Goal: Communication & Community: Participate in discussion

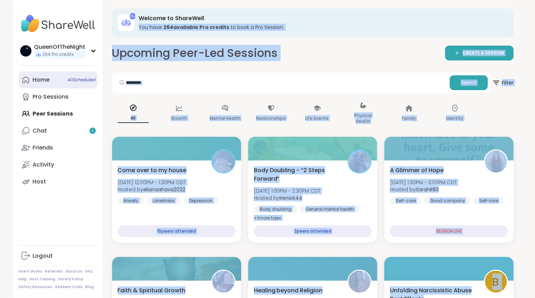
click at [39, 82] on div "Home 40 Scheduled" at bounding box center [41, 80] width 17 height 8
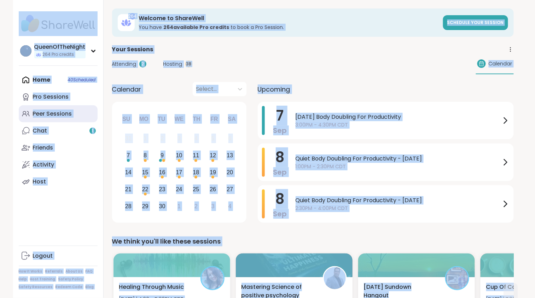
click at [55, 114] on div "Peer Sessions" at bounding box center [52, 114] width 39 height 8
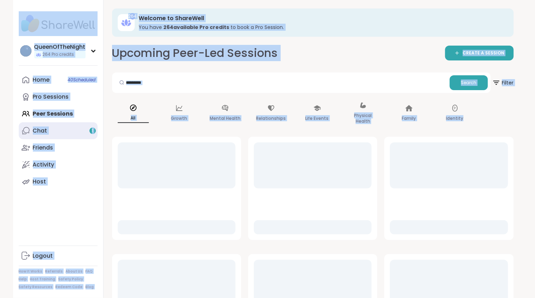
click at [51, 133] on link "Chat 1" at bounding box center [58, 130] width 79 height 17
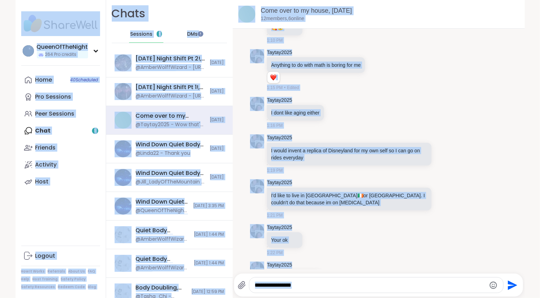
click at [193, 8] on div "Chats Sessions 1 DMs" at bounding box center [169, 24] width 127 height 49
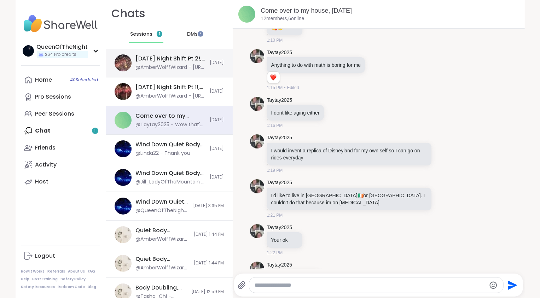
click at [166, 60] on div "[DATE] Night Shift Pt 2!, [DATE]" at bounding box center [171, 59] width 70 height 8
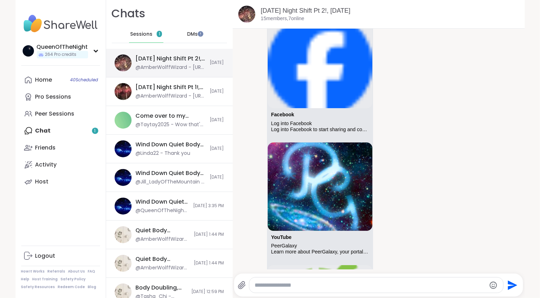
scroll to position [6525, 0]
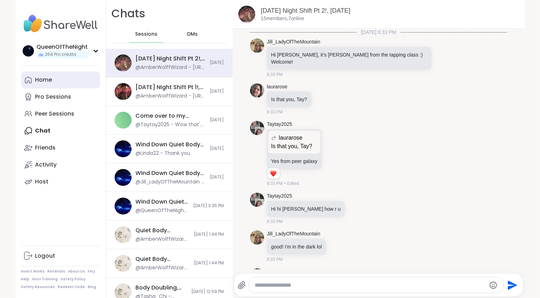
scroll to position [6487, 0]
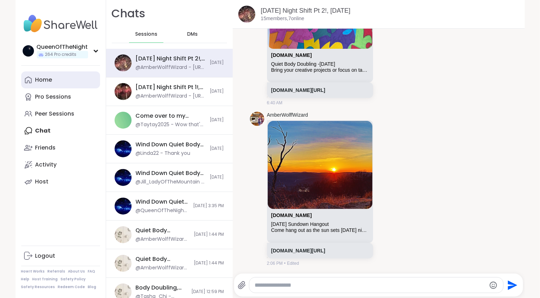
click at [43, 81] on div "Home" at bounding box center [43, 80] width 17 height 8
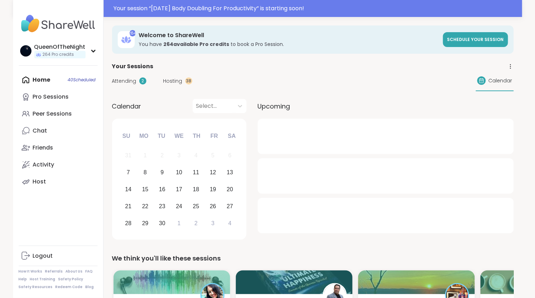
click at [176, 79] on span "Hosting" at bounding box center [172, 80] width 19 height 7
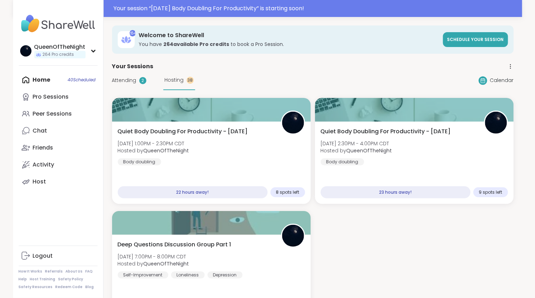
click at [122, 82] on span "Attending" at bounding box center [124, 80] width 24 height 7
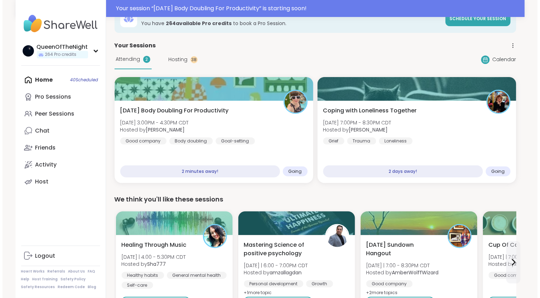
scroll to position [21, 0]
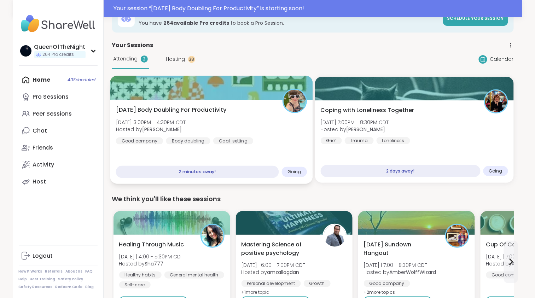
click at [222, 86] on div at bounding box center [211, 88] width 203 height 24
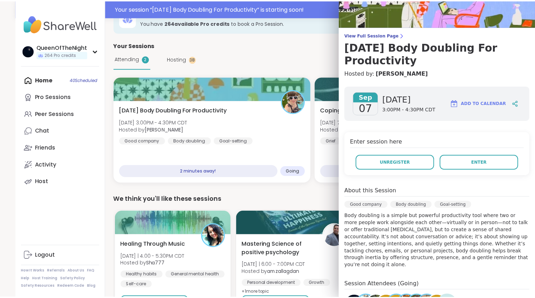
scroll to position [0, 0]
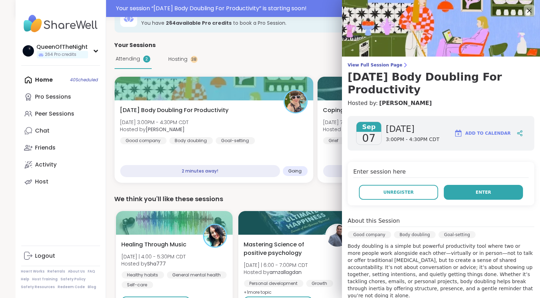
click at [482, 192] on button "Enter" at bounding box center [483, 192] width 79 height 15
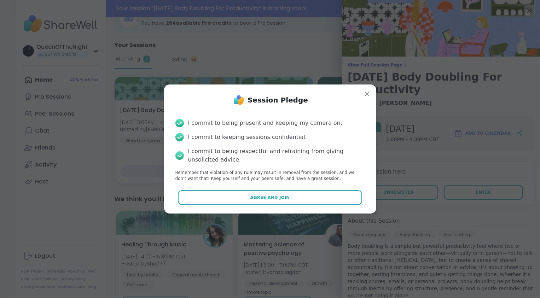
click at [315, 188] on div "Session Pledge I commit to being present and keeping my camera on. I commit to …" at bounding box center [270, 148] width 201 height 117
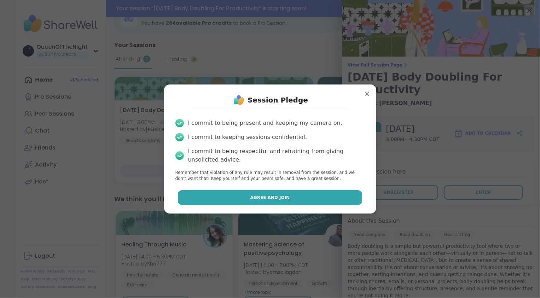
click at [307, 203] on button "Agree and Join" at bounding box center [270, 197] width 184 height 15
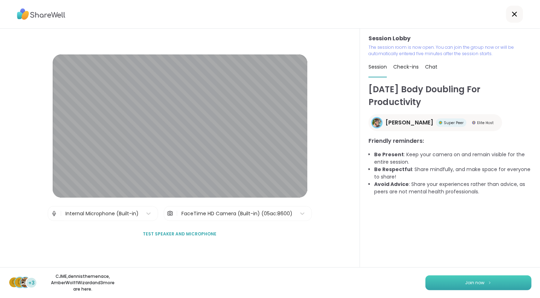
click at [485, 279] on button "Join now" at bounding box center [478, 282] width 106 height 15
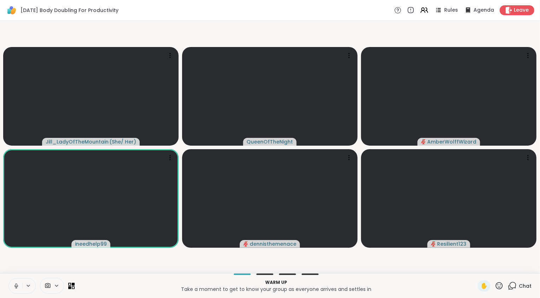
click at [83, 271] on div "Jill_LadyOfTheMountain ( She/ Her ) QueenOfTheNight AmberWolffWizard ineedhelp9…" at bounding box center [270, 147] width 540 height 252
click at [86, 277] on div "Warm up Take a moment to get to know your group as everyone arrives and settles…" at bounding box center [270, 285] width 540 height 25
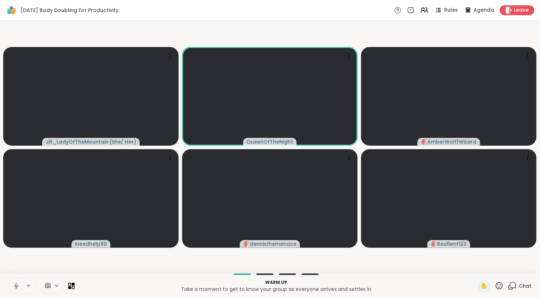
click at [16, 284] on icon at bounding box center [16, 286] width 6 height 6
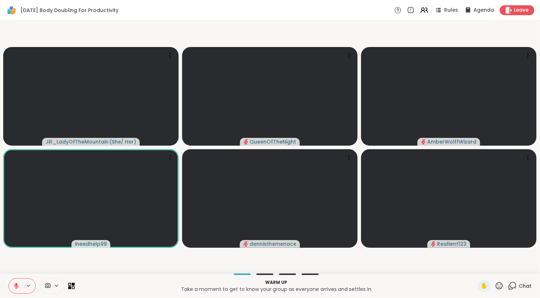
click at [16, 284] on icon at bounding box center [16, 284] width 2 height 3
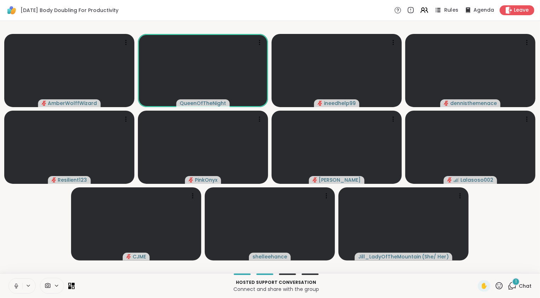
click at [444, 9] on span "Rules" at bounding box center [451, 10] width 14 height 7
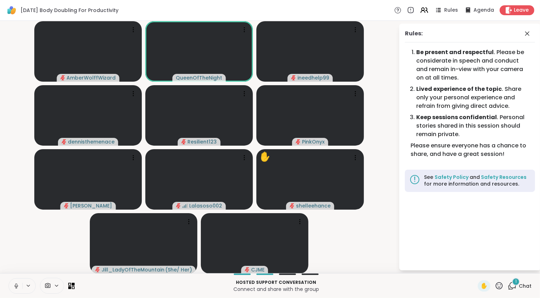
click at [513, 283] on div "1" at bounding box center [516, 282] width 8 height 8
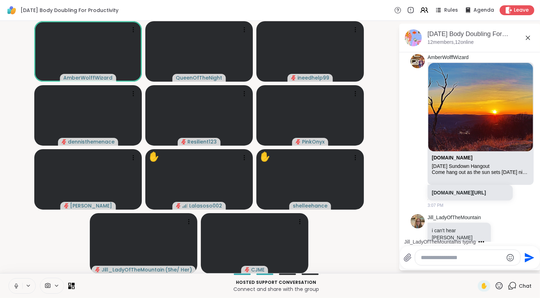
scroll to position [29, 0]
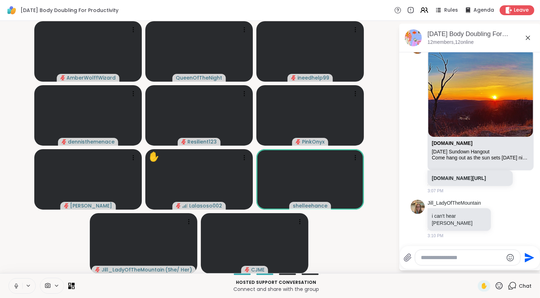
click at [449, 255] on textarea "Type your message" at bounding box center [462, 257] width 82 height 7
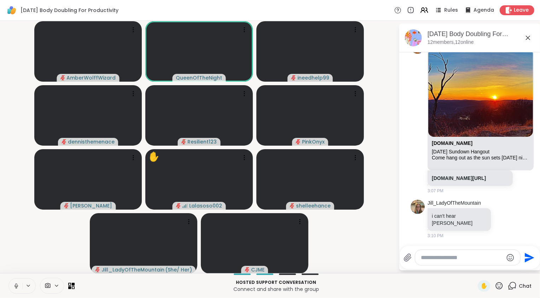
click at [365, 244] on video-player-container "AmberWolffWizard QueenOfTheNight ineedhelp99 dennisthemenace Resilient123 PinkO…" at bounding box center [199, 147] width 390 height 247
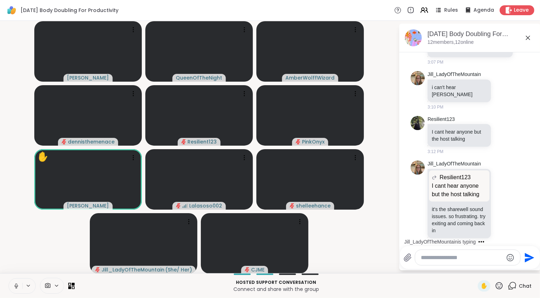
scroll to position [165, 0]
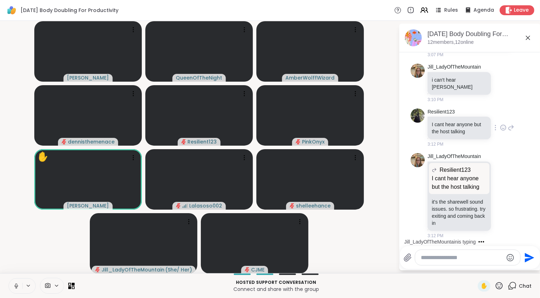
click at [500, 128] on icon at bounding box center [503, 127] width 6 height 7
click at [515, 120] on div "Select Reaction: Sad" at bounding box center [518, 116] width 6 height 6
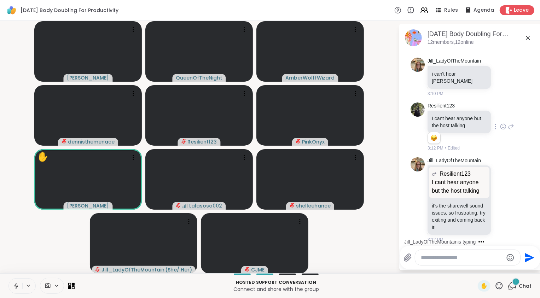
scroll to position [220, 0]
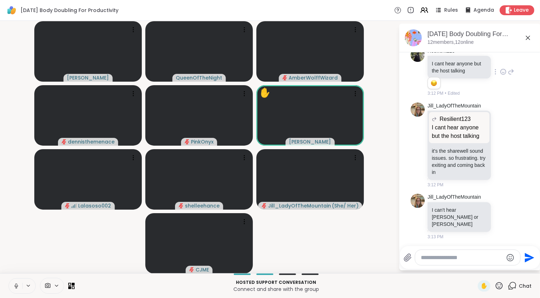
click at [17, 283] on icon at bounding box center [16, 286] width 6 height 6
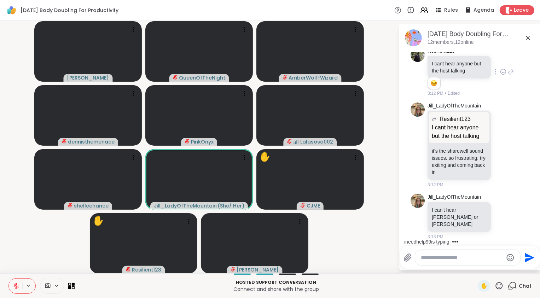
click at [72, 257] on video-player-container "[PERSON_NAME] QueenOfTheNight AmberWolffWizard dennisthemenace PinkOnyx Lalasos…" at bounding box center [199, 147] width 390 height 247
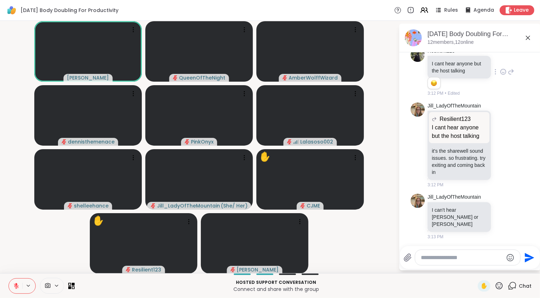
scroll to position [363, 0]
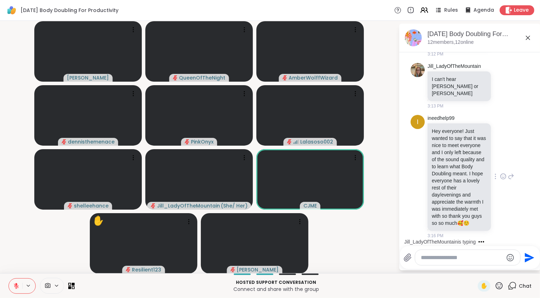
click at [500, 173] on icon at bounding box center [503, 176] width 6 height 7
click at [500, 162] on span "Select Reaction: Heart" at bounding box center [503, 165] width 6 height 7
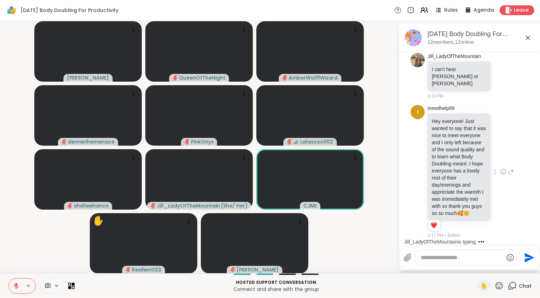
click at [508, 168] on icon at bounding box center [511, 172] width 6 height 8
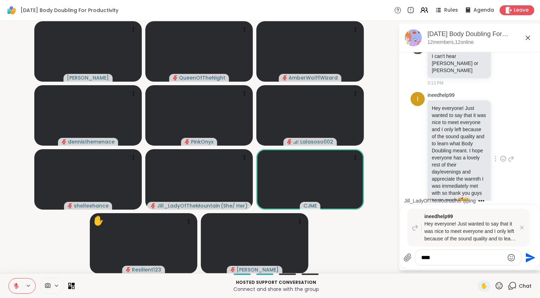
scroll to position [459, 0]
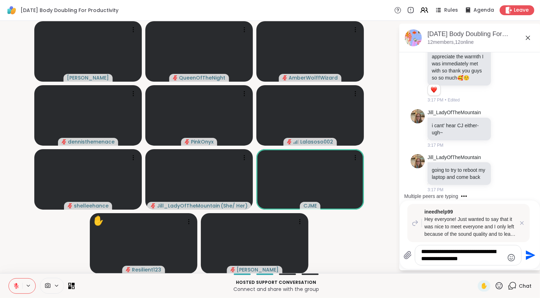
type textarea "**********"
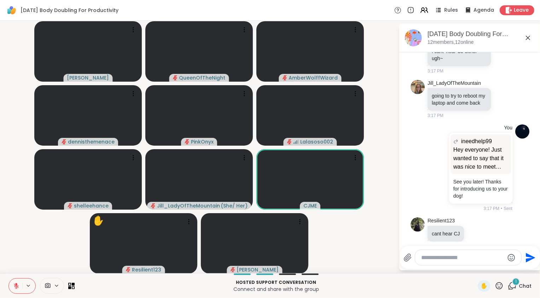
scroll to position [607, 0]
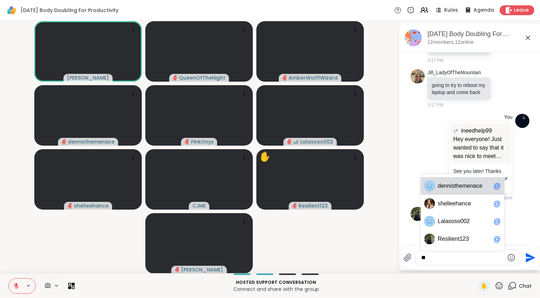
type textarea "*"
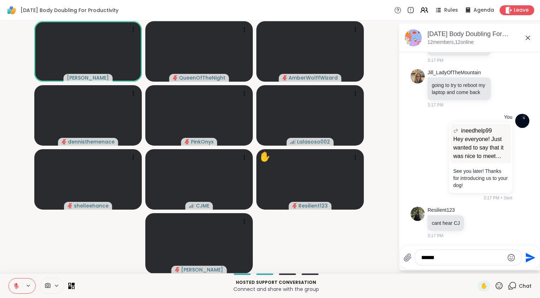
click at [480, 255] on textarea "******" at bounding box center [462, 257] width 82 height 7
type textarea "*"
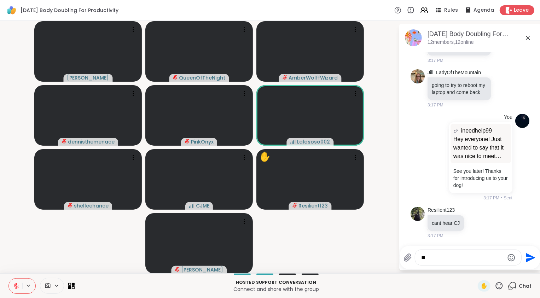
type textarea "*"
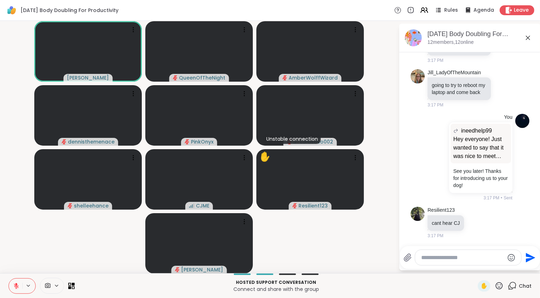
click at [373, 245] on video-player-container "[PERSON_NAME] QueenOfTheNight AmberWolffWizard dennisthemenace PinkOnyx Unstabl…" at bounding box center [199, 147] width 390 height 247
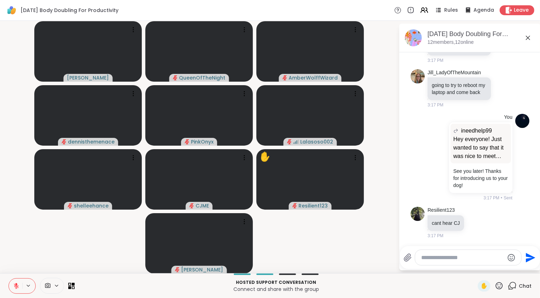
click at [445, 257] on textarea "Type your message" at bounding box center [462, 257] width 82 height 7
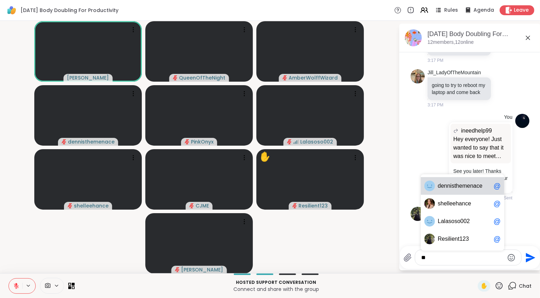
type textarea "*"
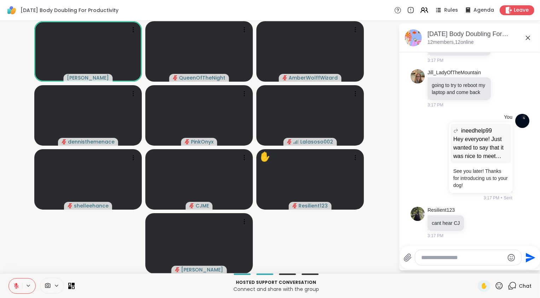
click at [381, 247] on video-player-container "[PERSON_NAME] QueenOfTheNight AmberWolffWizard dennisthemenace PinkOnyx Lalasos…" at bounding box center [199, 147] width 390 height 247
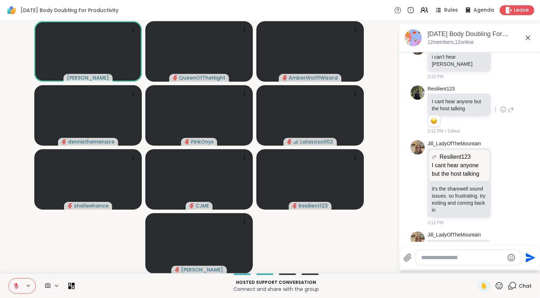
scroll to position [0, 0]
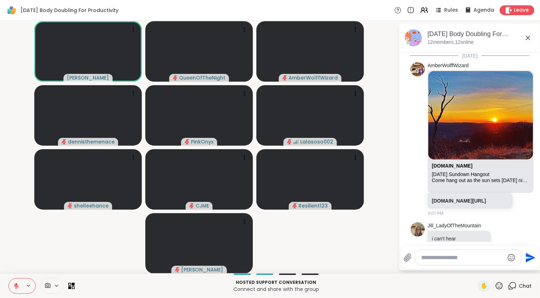
click at [528, 39] on icon at bounding box center [528, 38] width 8 height 8
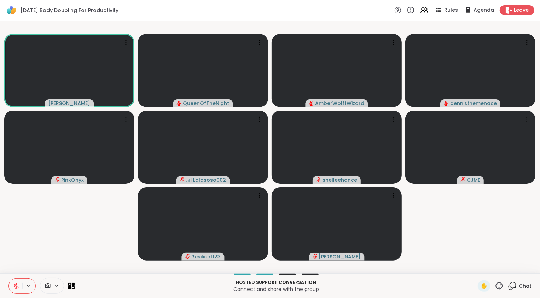
click at [411, 10] on icon at bounding box center [411, 9] width 0 height 1
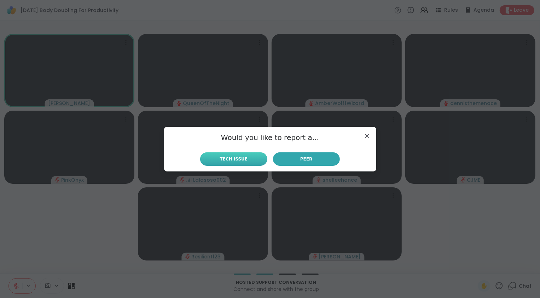
click at [238, 162] on span "Tech Issue" at bounding box center [234, 159] width 28 height 6
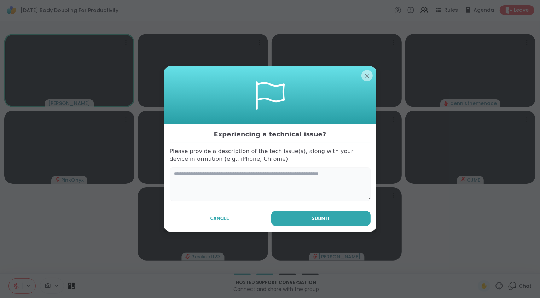
click at [228, 181] on textarea at bounding box center [270, 184] width 201 height 34
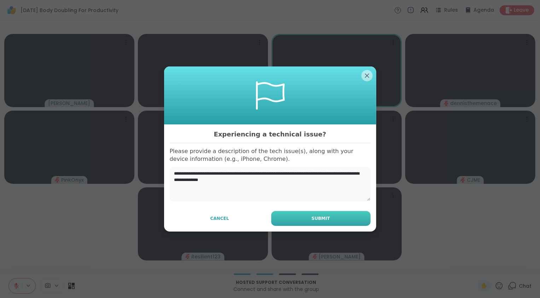
type textarea "**********"
click at [331, 219] on button "Submit" at bounding box center [320, 218] width 99 height 15
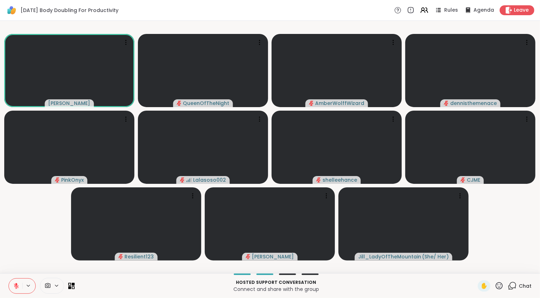
click at [22, 250] on video-player-container "[PERSON_NAME] QueenOfTheNight AmberWolffWizard dennisthemenace PinkOnyx Lalasos…" at bounding box center [269, 147] width 531 height 247
click at [14, 285] on icon at bounding box center [16, 286] width 6 height 6
click at [18, 285] on icon at bounding box center [16, 286] width 6 height 6
click at [18, 284] on icon at bounding box center [16, 286] width 6 height 6
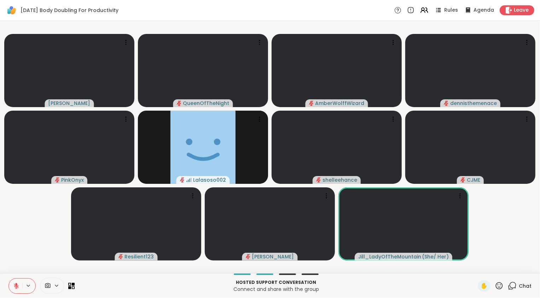
click at [483, 234] on video-player-container "[PERSON_NAME] QueenOfTheNight AmberWolffWizard dennisthemenace PinkOnyx Lalasos…" at bounding box center [269, 147] width 531 height 247
click at [34, 244] on video-player-container "[PERSON_NAME] QueenOfTheNight AmberWolffWizard dennisthemenace PinkOnyx Lalasos…" at bounding box center [269, 147] width 531 height 247
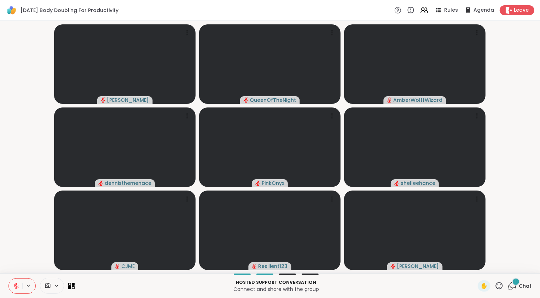
click at [508, 284] on icon at bounding box center [512, 285] width 9 height 9
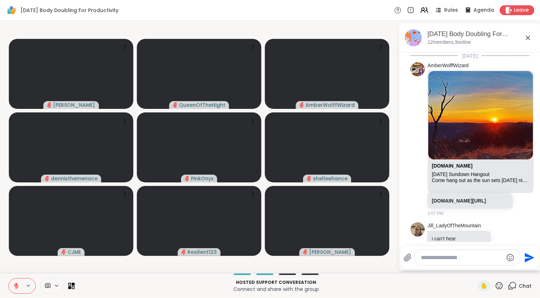
scroll to position [690, 0]
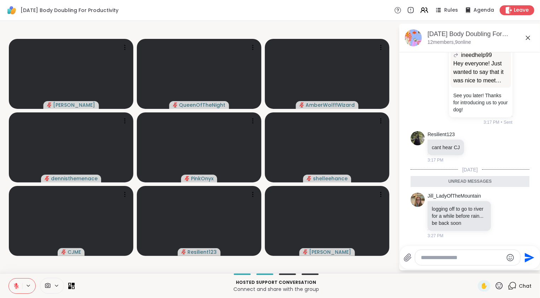
click at [459, 257] on textarea "Type your message" at bounding box center [462, 257] width 82 height 7
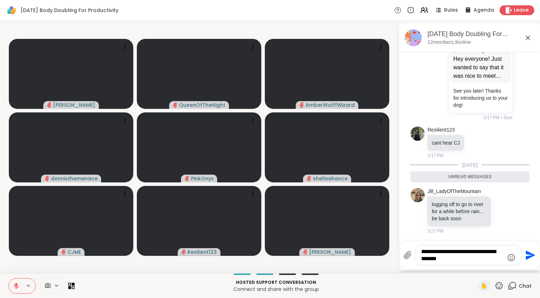
type textarea "**********"
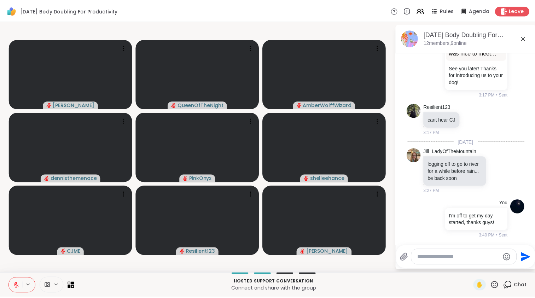
scroll to position [718, 0]
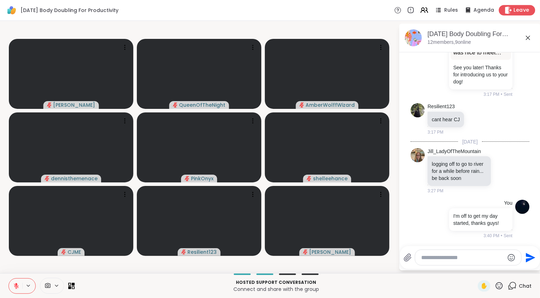
click at [512, 14] on div "Leave" at bounding box center [517, 10] width 36 height 10
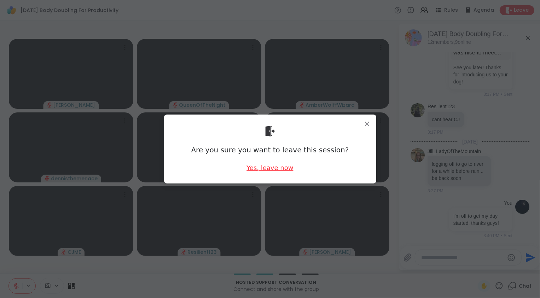
click at [261, 172] on div "Yes, leave now" at bounding box center [269, 167] width 47 height 9
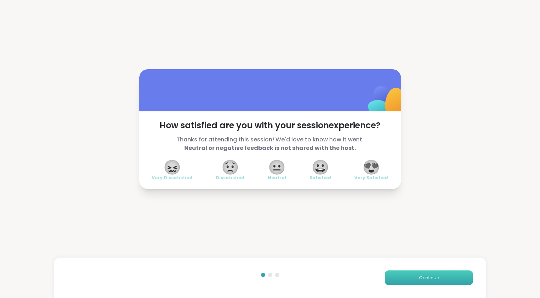
click at [421, 278] on span "Continue" at bounding box center [429, 278] width 20 height 6
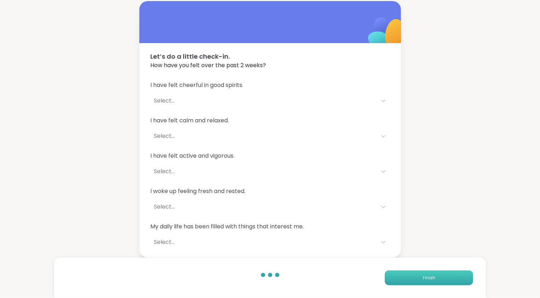
click at [423, 278] on span "Finish" at bounding box center [429, 278] width 12 height 6
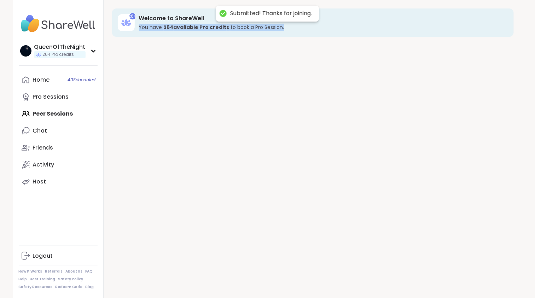
click at [421, 278] on div "264 Welcome to ShareWell You have 264 available Pro credit s to book a Pro Sess…" at bounding box center [313, 149] width 419 height 298
